Goal: Obtain resource: Download file/media

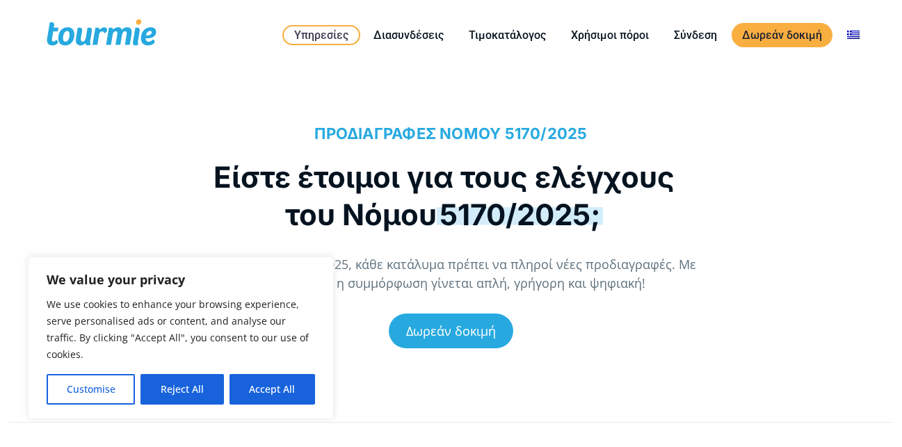
click at [567, 352] on div "Δωρεάν δοκιμή" at bounding box center [451, 331] width 504 height 76
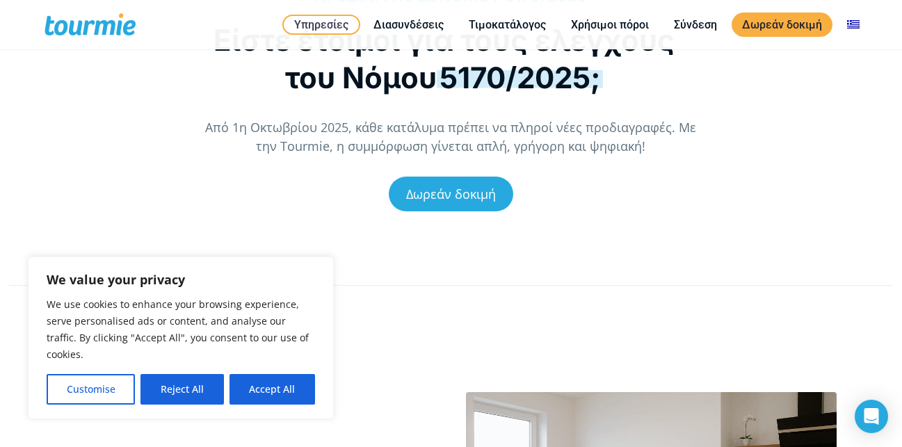
scroll to position [70, 0]
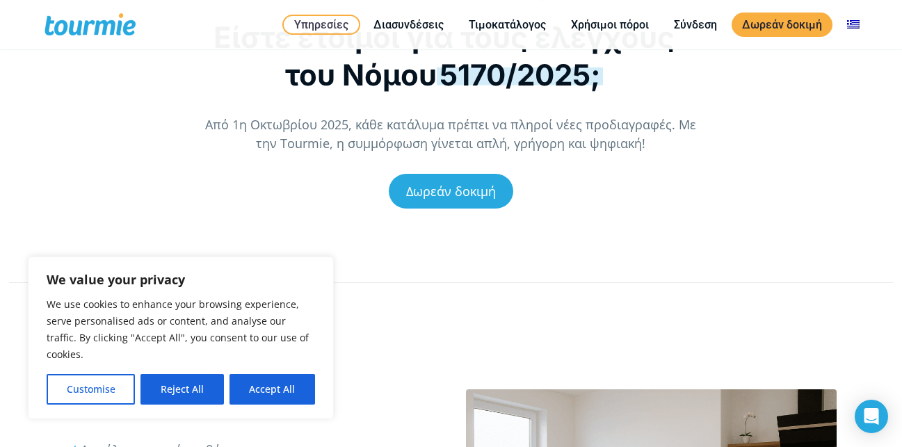
click at [537, 194] on div "Δωρεάν δοκιμή" at bounding box center [451, 191] width 504 height 76
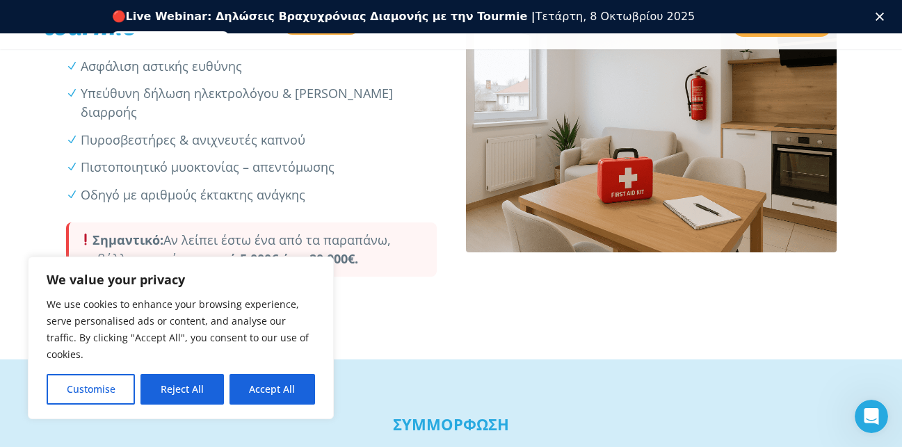
scroll to position [0, 0]
click at [108, 387] on button "Customise" at bounding box center [91, 389] width 88 height 31
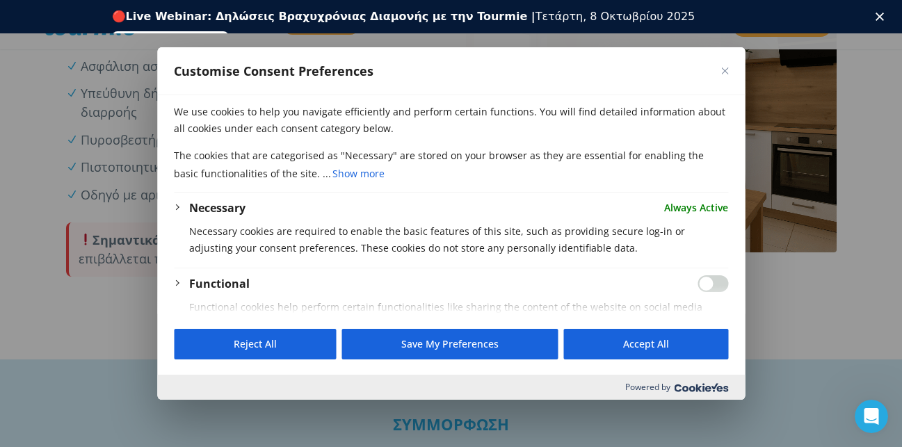
click at [722, 69] on button "Close" at bounding box center [724, 70] width 7 height 7
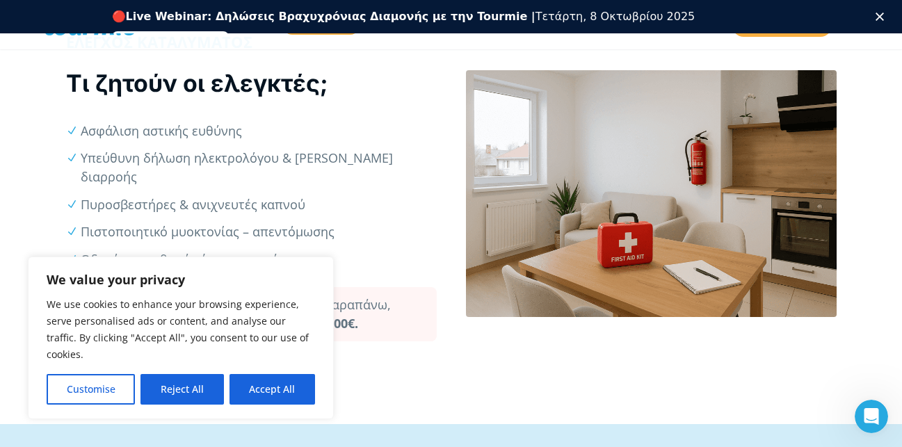
scroll to position [417, 0]
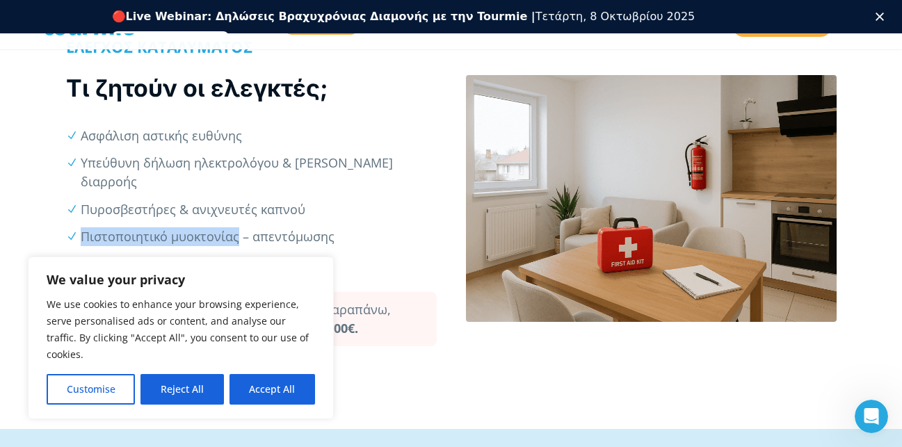
drag, startPoint x: 237, startPoint y: 219, endPoint x: 81, endPoint y: 216, distance: 156.5
click at [81, 227] on li "Πιστοποιητικό μυοκτονίας – απεντόμωσης" at bounding box center [258, 236] width 355 height 19
copy li "Πιστοποιητικό μυοκτονίας"
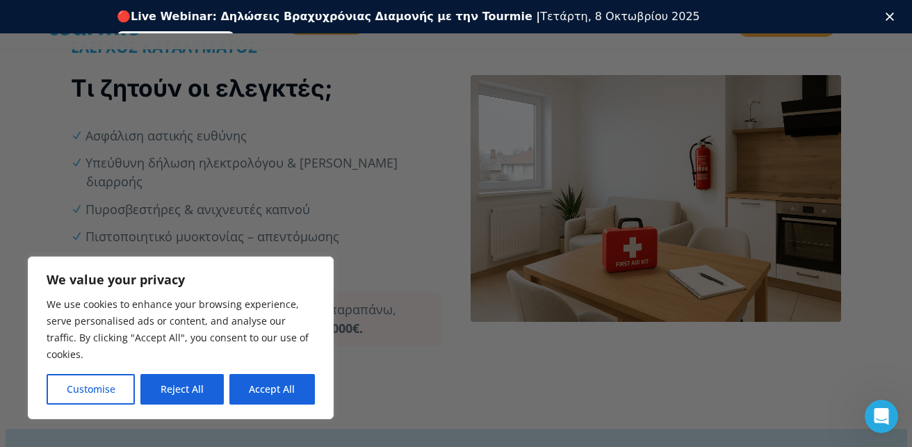
click at [767, 335] on div at bounding box center [460, 225] width 921 height 451
click at [882, 48] on div at bounding box center [460, 225] width 921 height 451
click at [47, 69] on div at bounding box center [460, 225] width 921 height 451
click at [298, 387] on button "Accept All" at bounding box center [272, 389] width 86 height 31
checkbox input "true"
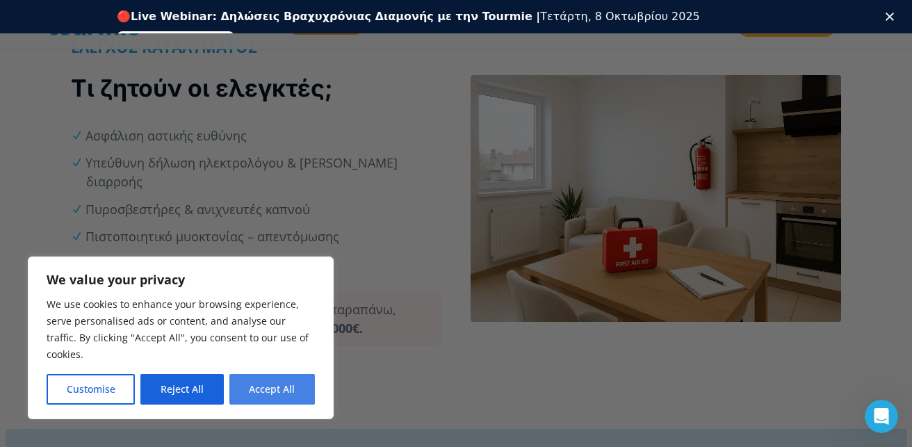
checkbox input "true"
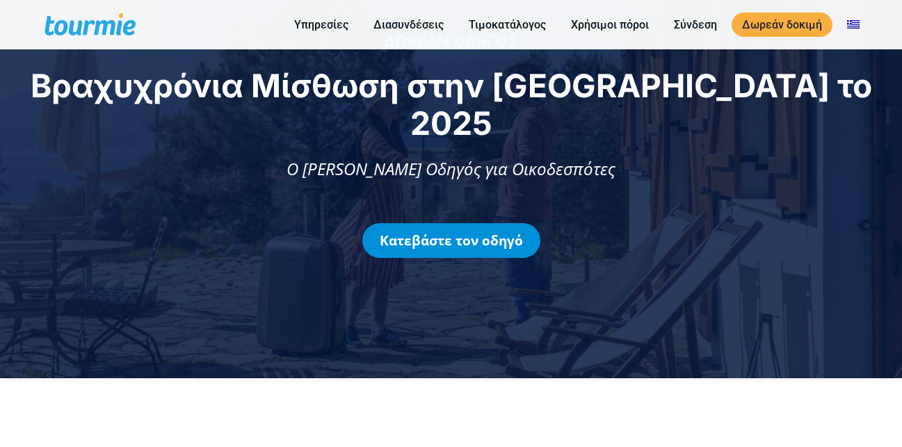
click at [479, 223] on link "Κατεβάστε τον οδηγό" at bounding box center [451, 240] width 178 height 35
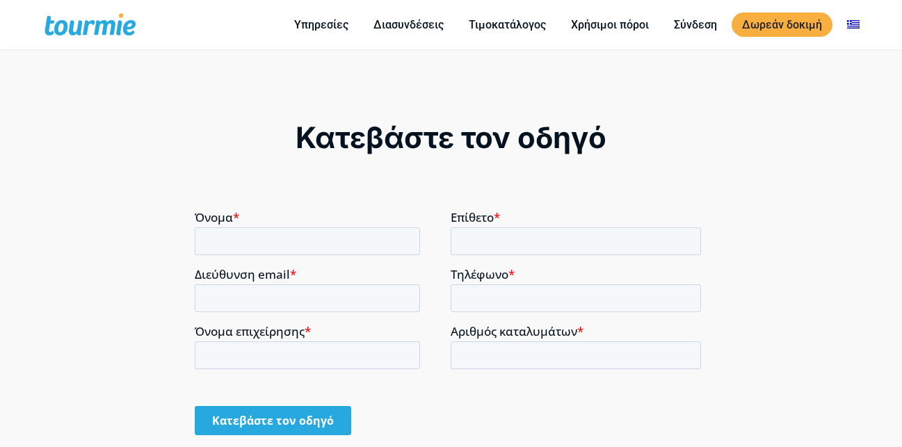
scroll to position [955, 0]
click at [271, 239] on input "Όνομα *" at bounding box center [307, 240] width 225 height 28
type input "α"
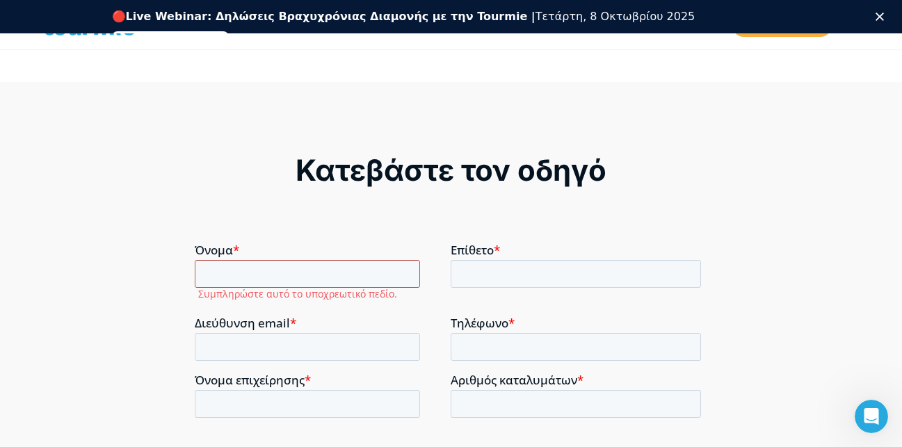
scroll to position [0, 0]
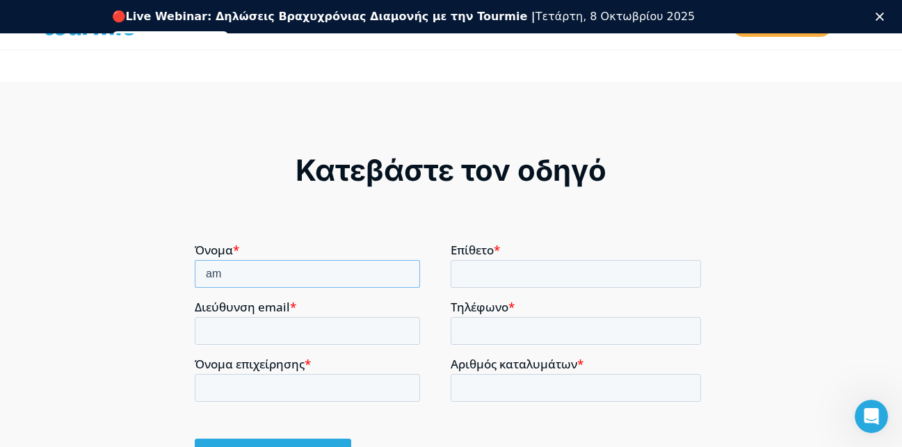
type input "a"
type input "m"
type input "Amarida"
click at [528, 275] on input "Επίθετο *" at bounding box center [576, 273] width 250 height 28
type input "buxhaku"
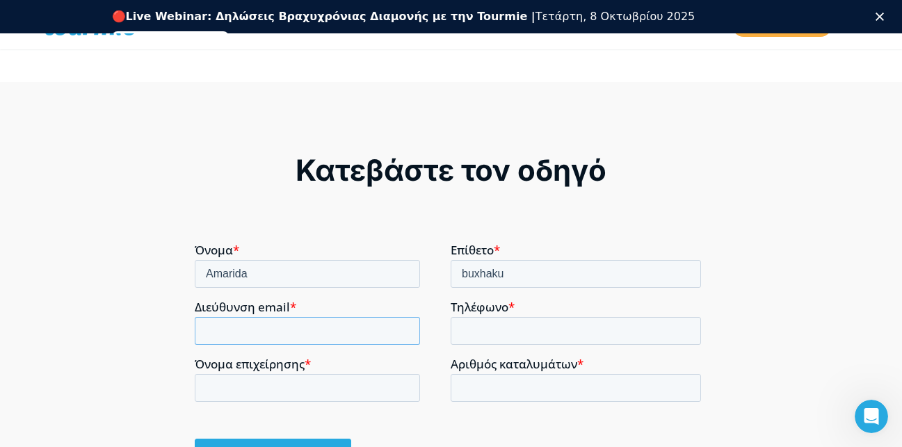
click at [246, 339] on input "Διεύθυνση email *" at bounding box center [307, 330] width 225 height 28
type input "mariabuxhaku@gmail.com"
click at [513, 330] on input "Τηλέφωνο *" at bounding box center [576, 330] width 250 height 28
type input "6934704754"
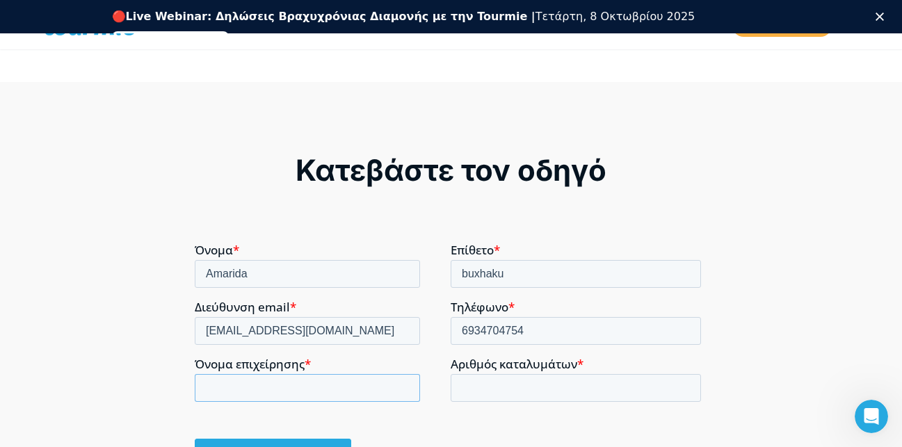
click at [348, 392] on input "Όνομα επιχείρησης *" at bounding box center [307, 387] width 225 height 28
type input "v"
type input "Villa Amarilda"
click at [517, 382] on input "Αριθμός καταλυμάτων *" at bounding box center [576, 387] width 250 height 28
type input "1"
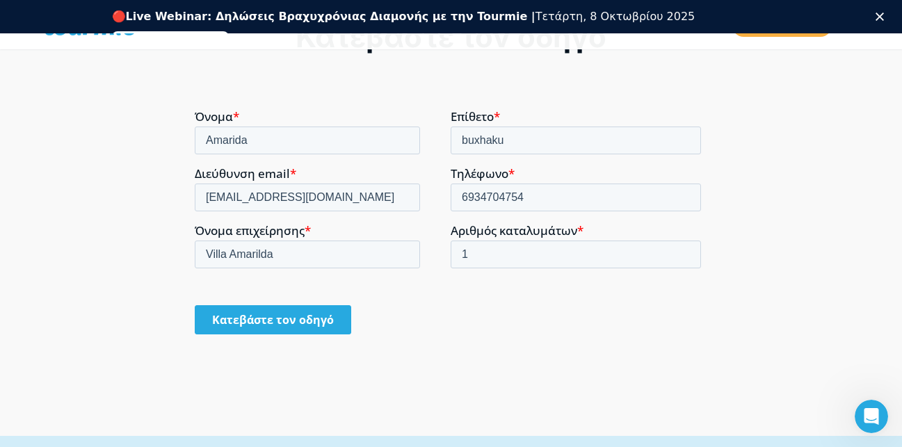
scroll to position [1095, 0]
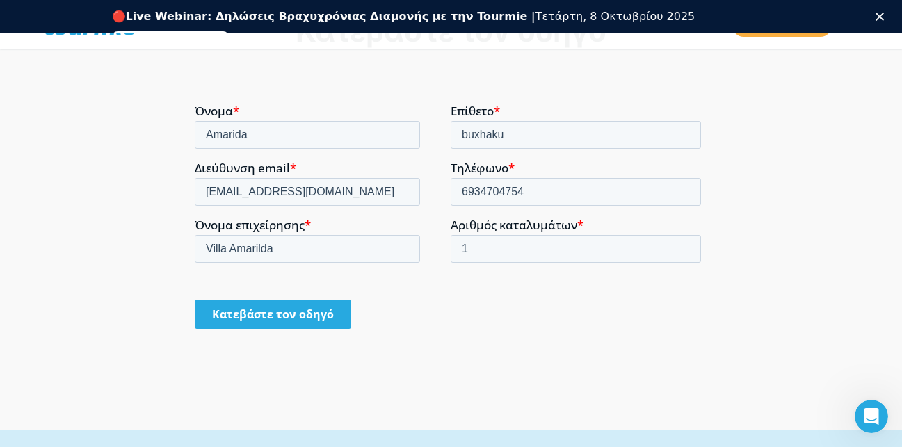
click at [312, 321] on input "Κατεβάστε τον οδηγό" at bounding box center [273, 313] width 156 height 29
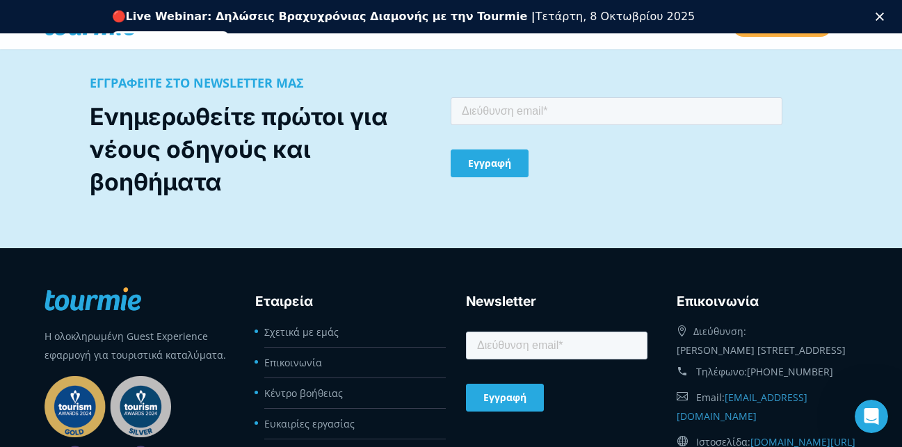
scroll to position [1303, 0]
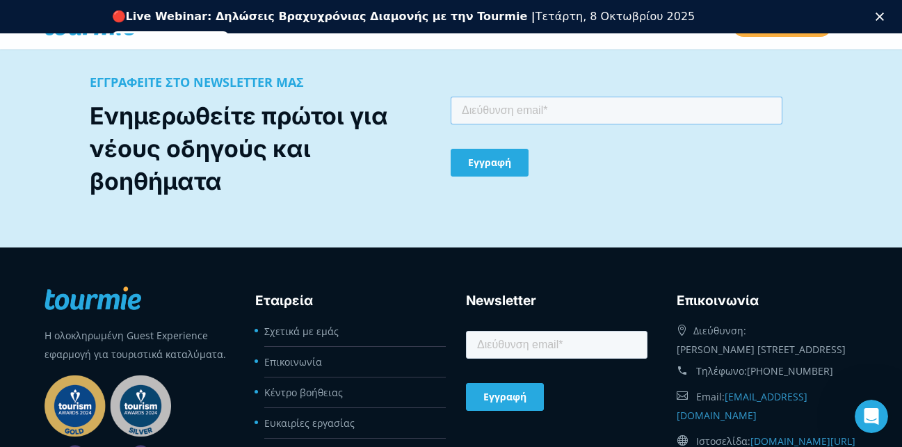
click at [524, 114] on input "email" at bounding box center [616, 110] width 332 height 28
type input "mariabuxhaku@gmail.com"
click at [462, 159] on input "Εγγραφή" at bounding box center [489, 162] width 78 height 28
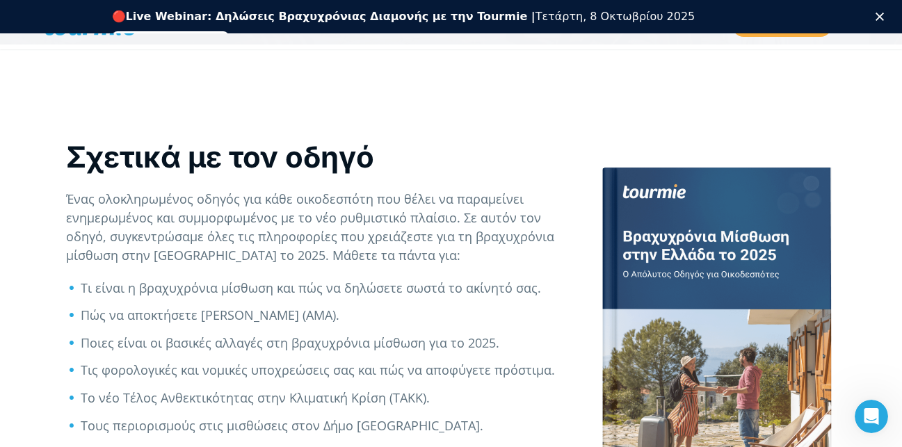
scroll to position [330, 0]
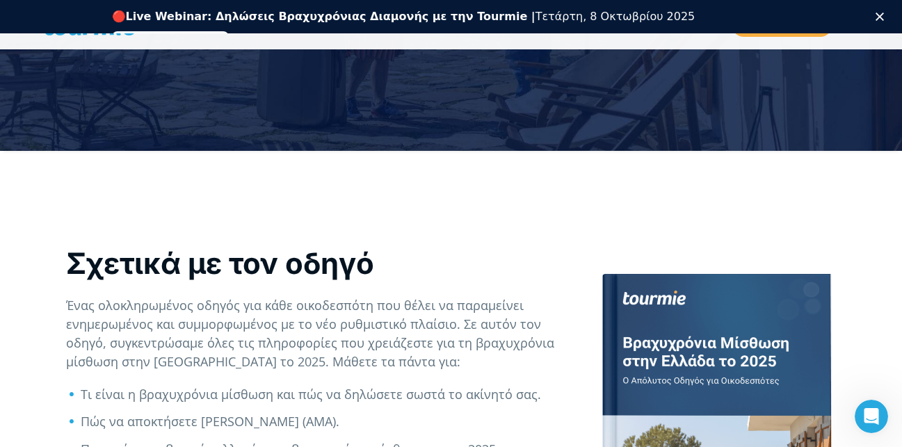
click at [891, 9] on div "🔴 Live Webinar: Δηλώσεις Βραχυχρόνιας Διαμονής με την Tourmie | Τετάρτη, 8 Οκτω…" at bounding box center [451, 27] width 902 height 43
click at [884, 16] on polygon "Κλείσιμο" at bounding box center [879, 17] width 8 height 8
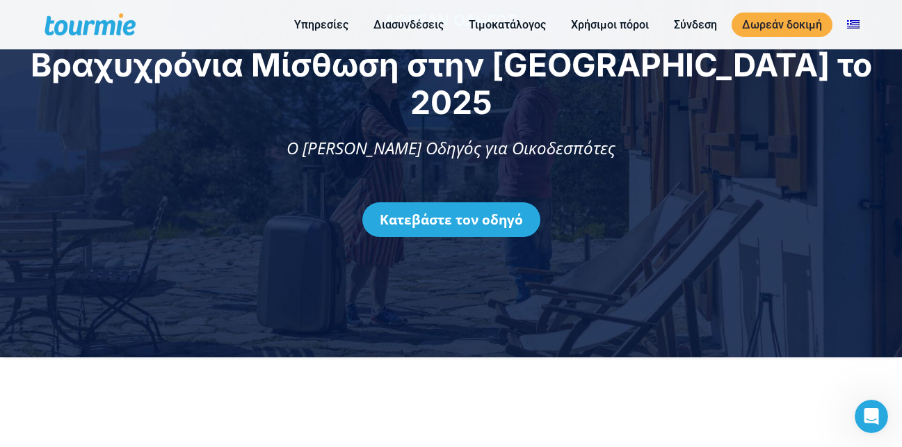
scroll to position [0, 0]
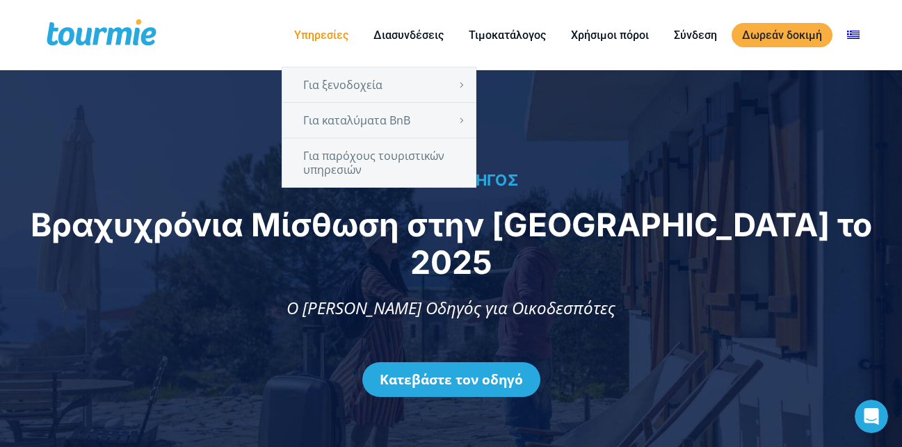
click at [300, 29] on link "Υπηρεσίες" at bounding box center [321, 34] width 75 height 17
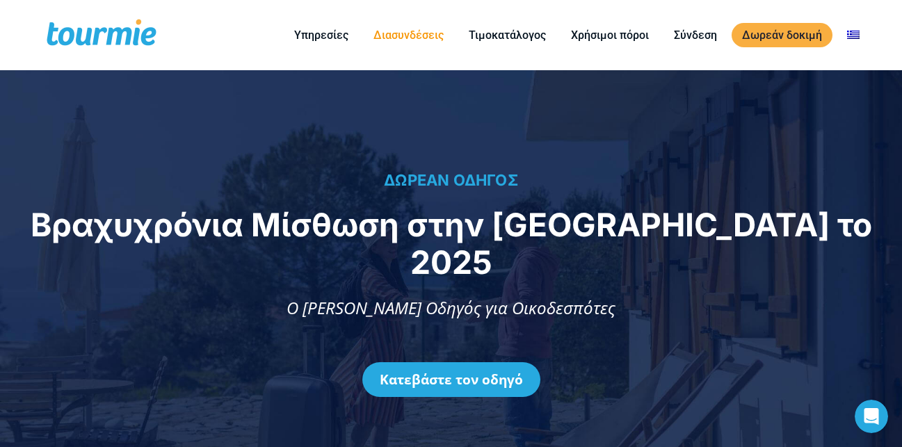
click at [407, 36] on link "Διασυνδέσεις" at bounding box center [408, 34] width 91 height 17
